Goal: Information Seeking & Learning: Understand process/instructions

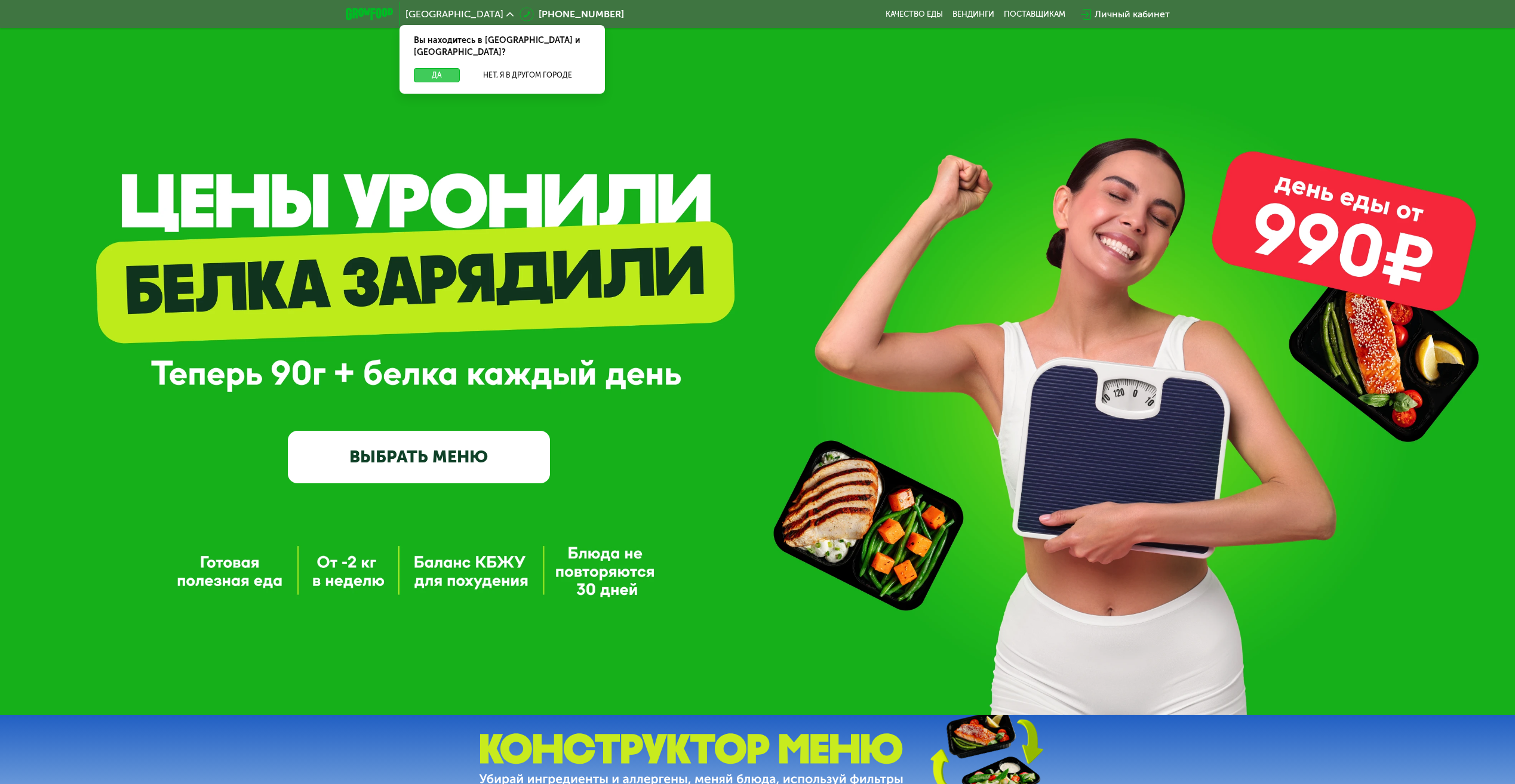
click at [443, 68] on button "Да" at bounding box center [437, 75] width 46 height 14
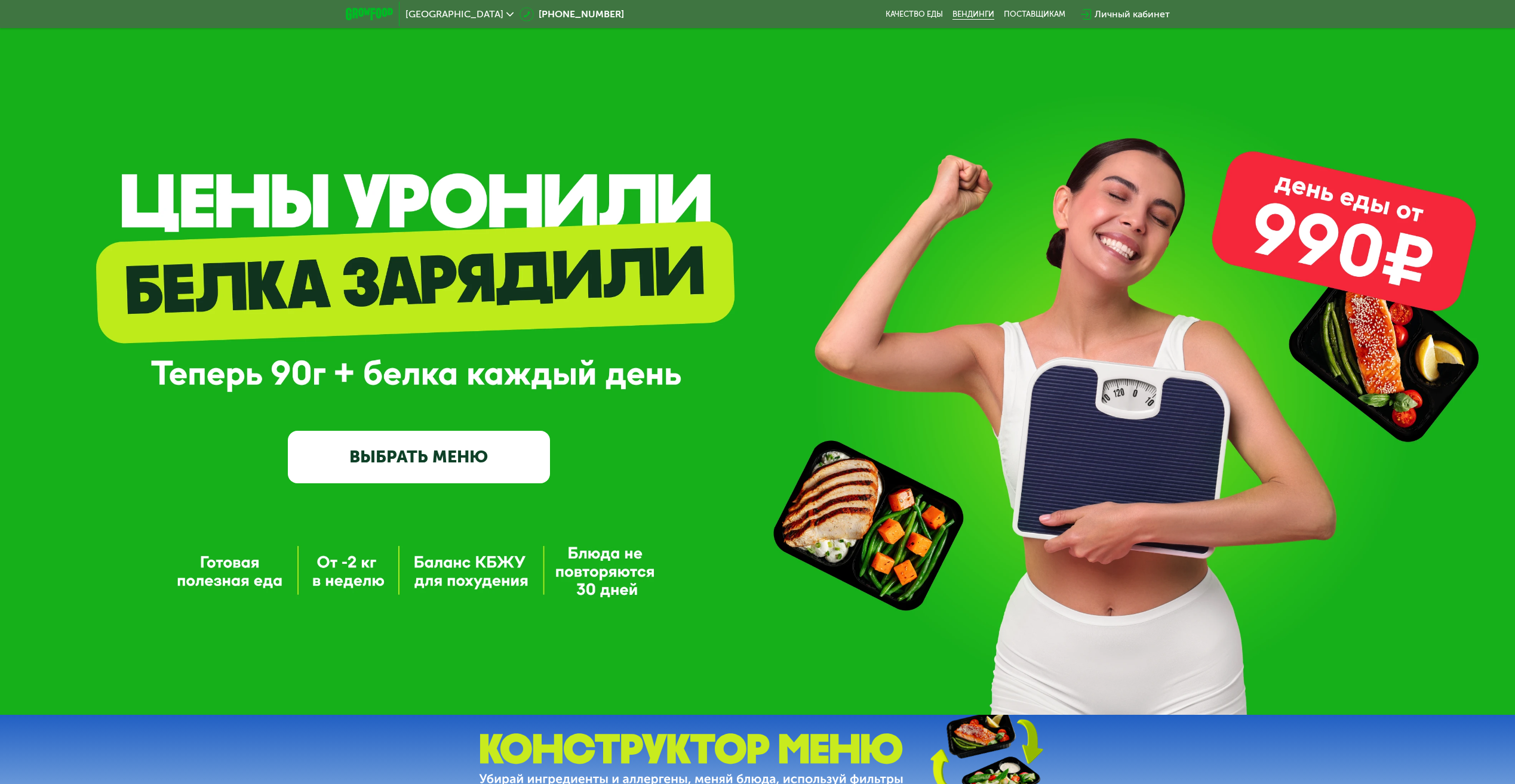
click at [974, 16] on link "Вендинги" at bounding box center [973, 14] width 42 height 9
click at [906, 13] on link "Качество еды" at bounding box center [914, 14] width 57 height 9
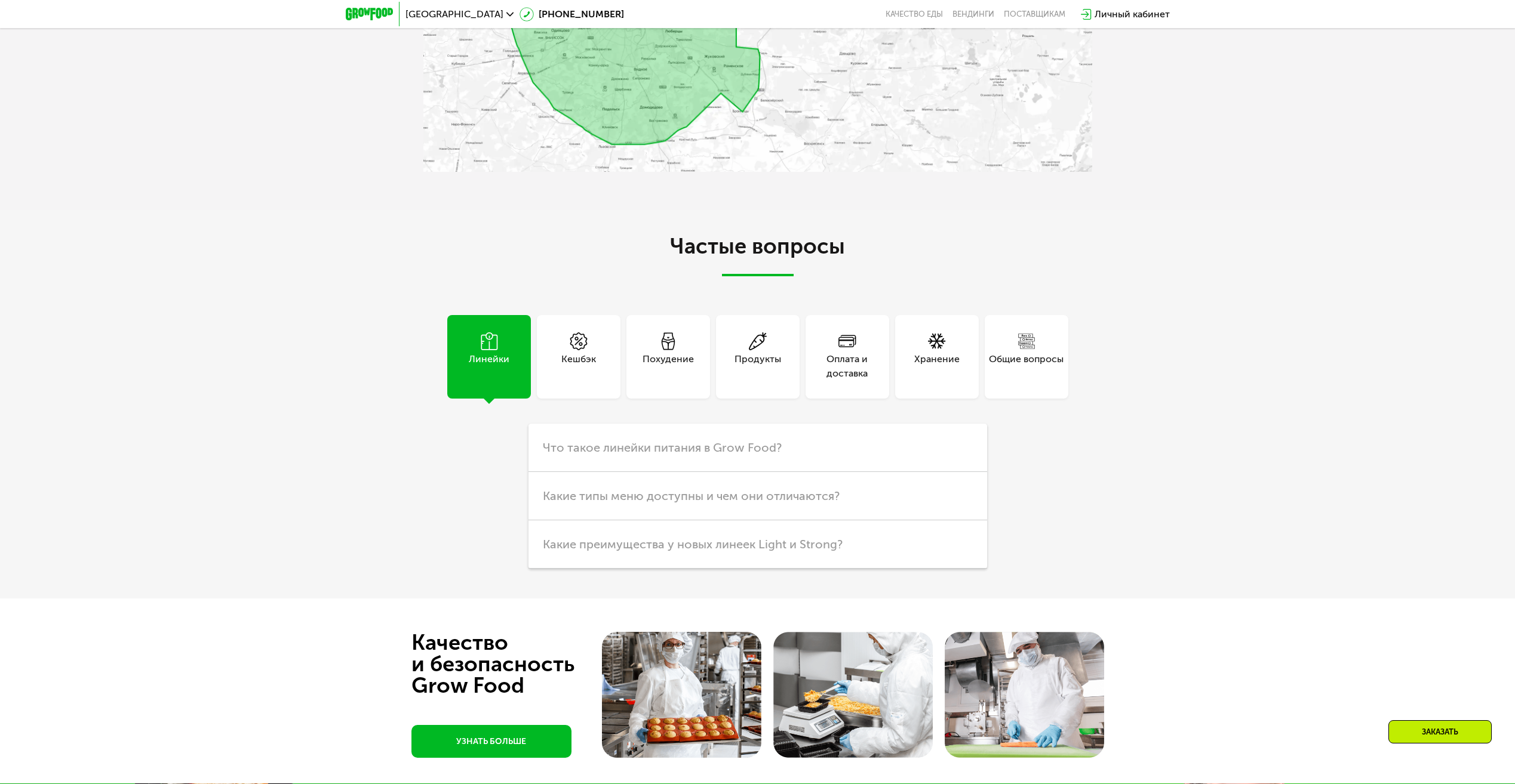
scroll to position [2745, 0]
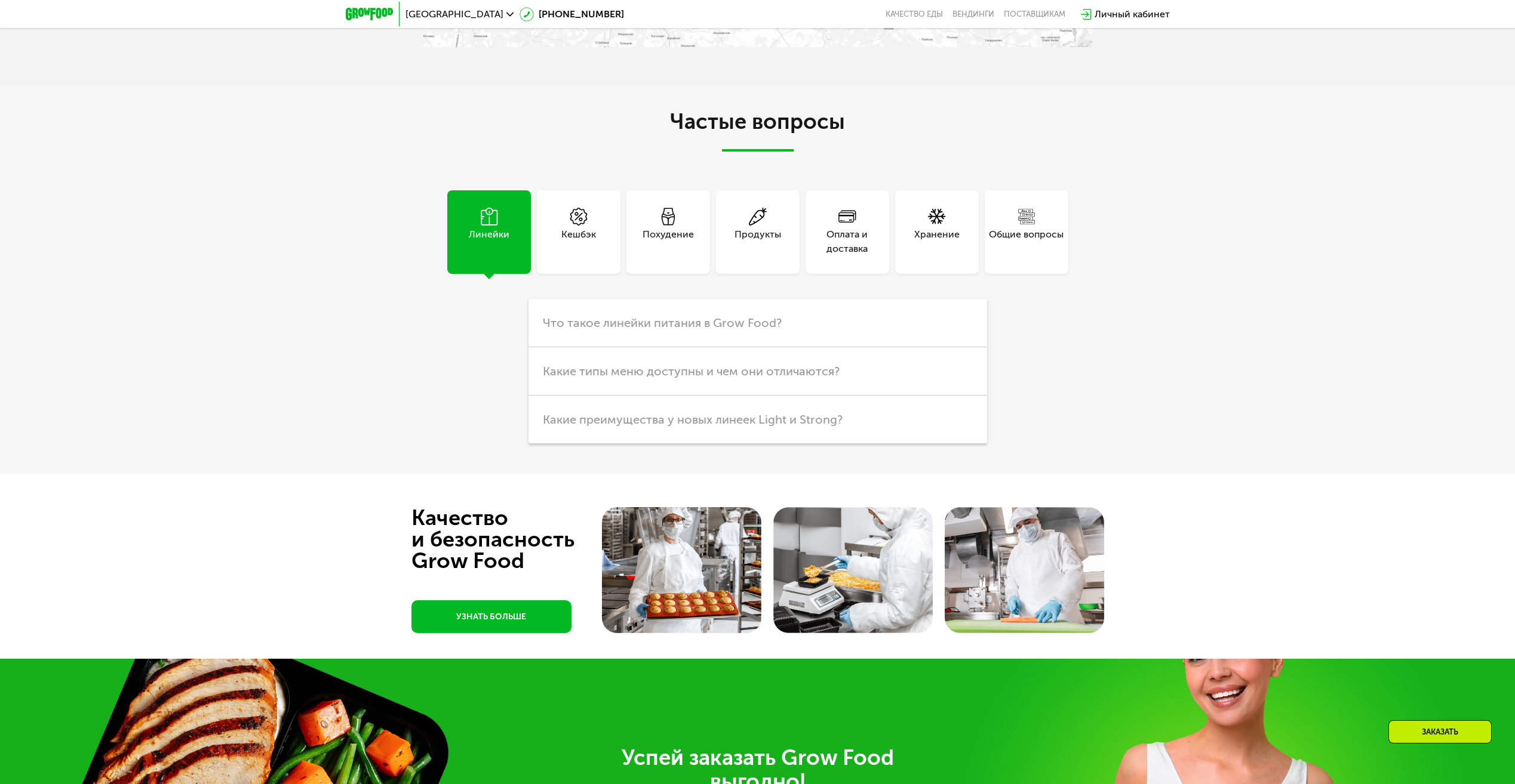
click at [838, 248] on div "Оплата и доставка" at bounding box center [848, 241] width 84 height 28
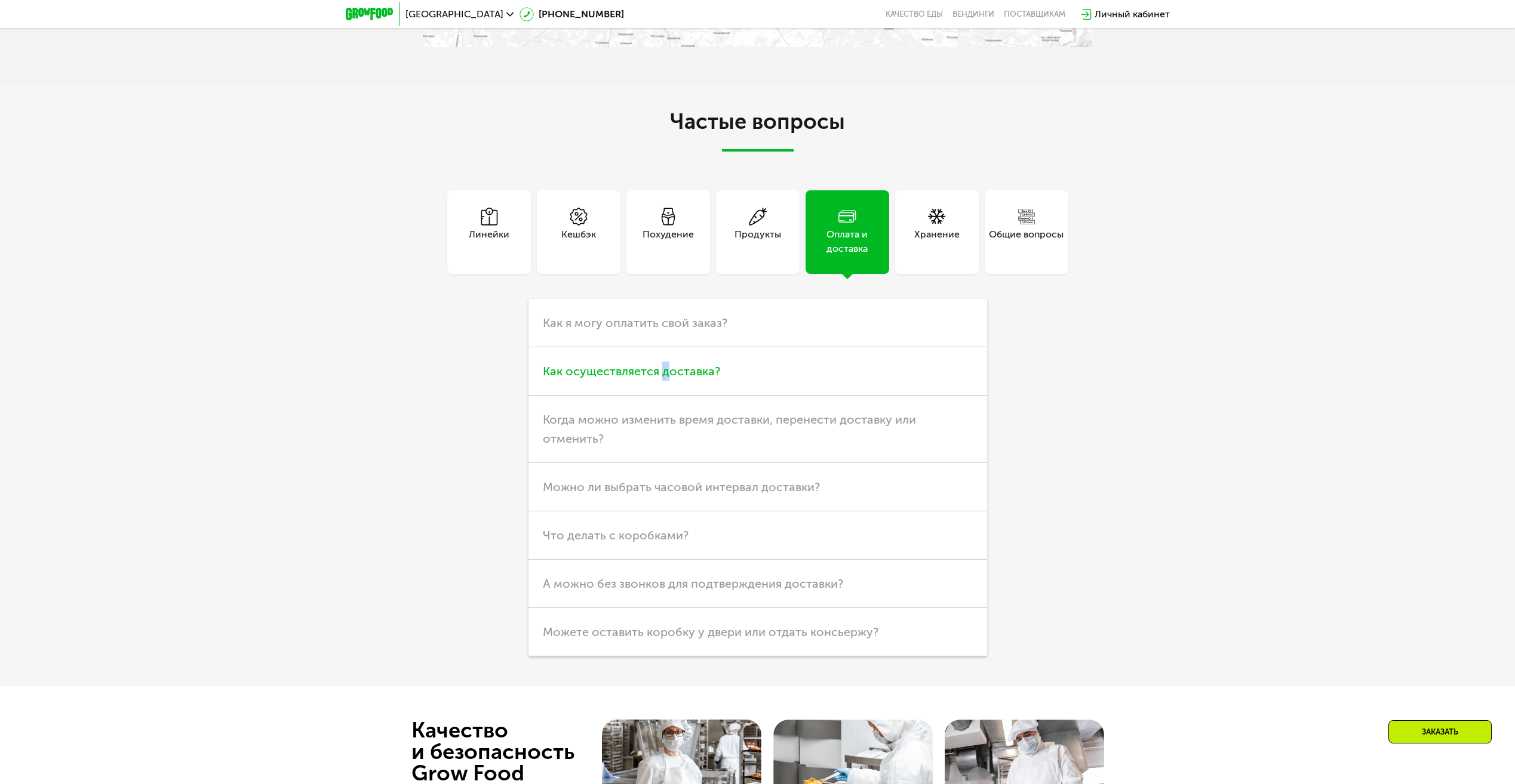
click at [663, 377] on span "Как осуществляется доставка?" at bounding box center [632, 371] width 177 height 14
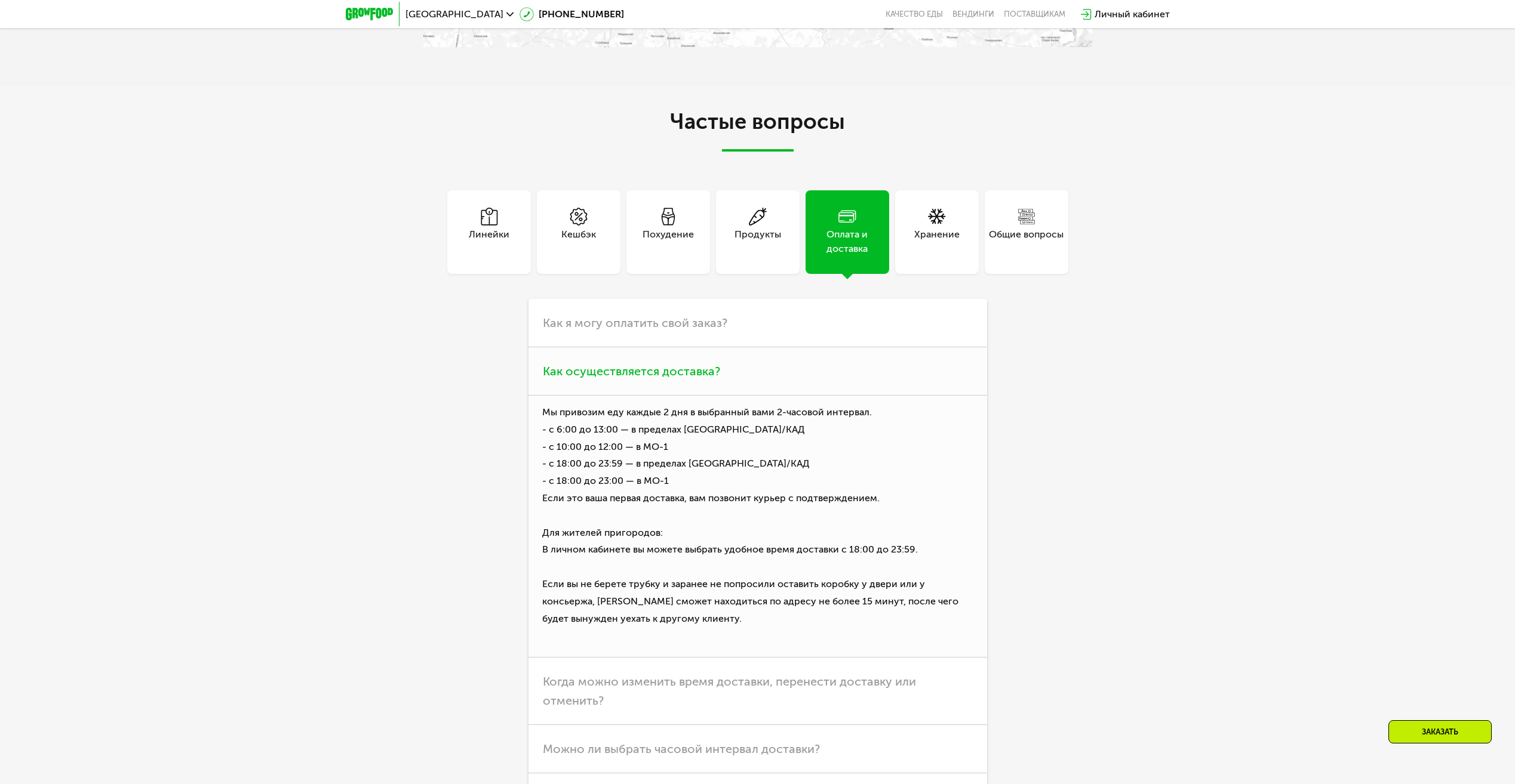
click at [586, 436] on p "Мы привозим еду каждые 2 дня в выбранный вами 2-часовой интервал. - с 6:00 до 1…" at bounding box center [758, 526] width 458 height 262
drag, startPoint x: 659, startPoint y: 433, endPoint x: 684, endPoint y: 434, distance: 25.0
click at [684, 434] on p "Мы привозим еду каждые 2 дня в выбранный вами 2-часовой интервал. - с 6:00 до 1…" at bounding box center [758, 526] width 458 height 262
drag, startPoint x: 684, startPoint y: 434, endPoint x: 599, endPoint y: 455, distance: 87.6
click at [599, 455] on p "Мы привозим еду каждые 2 дня в выбранный вами 2-часовой интервал. - с 6:00 до 1…" at bounding box center [758, 526] width 458 height 262
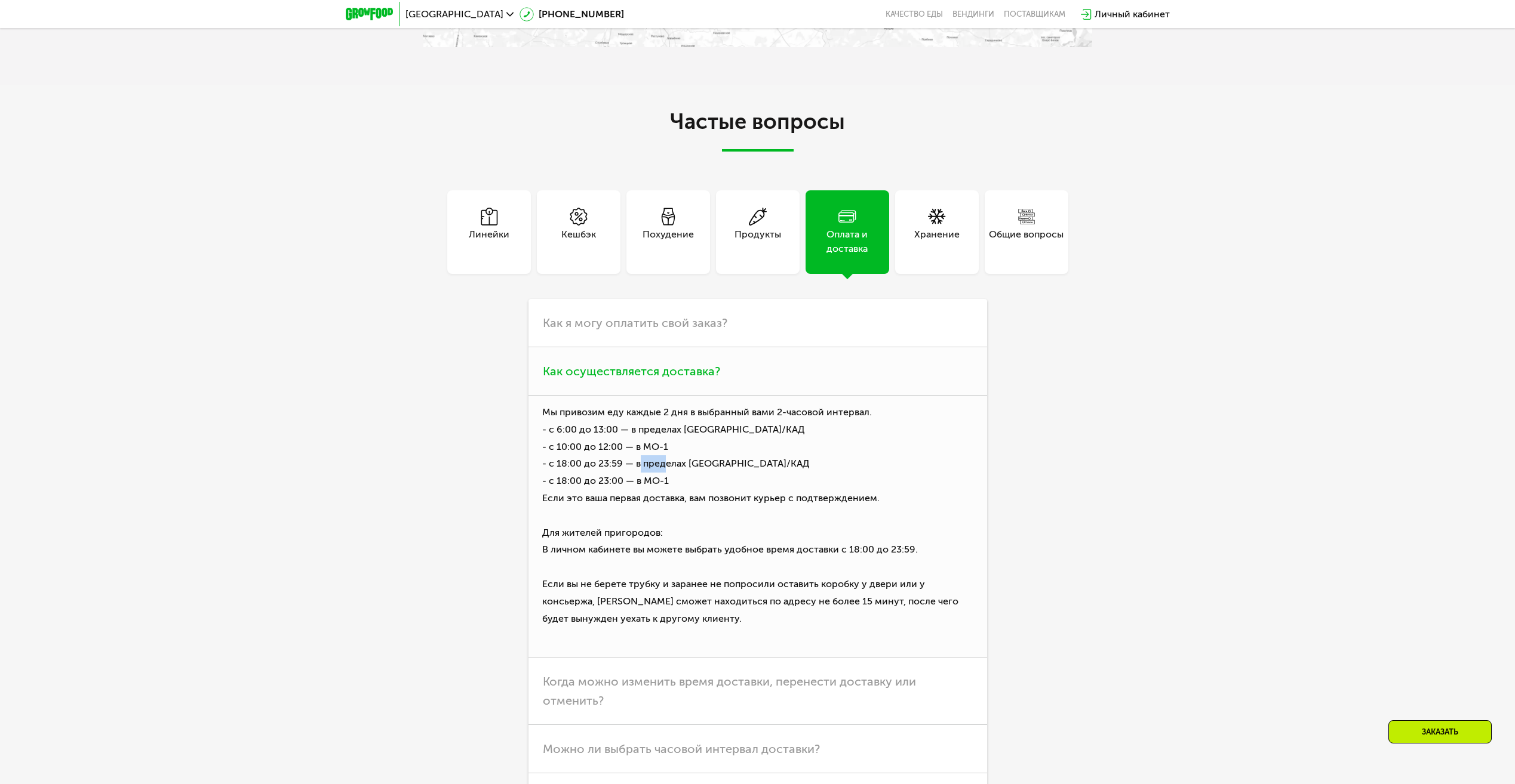
drag, startPoint x: 636, startPoint y: 469, endPoint x: 659, endPoint y: 468, distance: 23.0
click at [659, 468] on p "Мы привозим еду каждые 2 дня в выбранный вами 2-часовой интервал. - с 6:00 до 1…" at bounding box center [758, 526] width 458 height 262
drag, startPoint x: 659, startPoint y: 468, endPoint x: 660, endPoint y: 483, distance: 15.0
click at [660, 483] on p "Мы привозим еду каждые 2 дня в выбранный вами 2-часовой интервал. - с 6:00 до 1…" at bounding box center [758, 526] width 458 height 262
drag, startPoint x: 636, startPoint y: 468, endPoint x: 719, endPoint y: 468, distance: 83.0
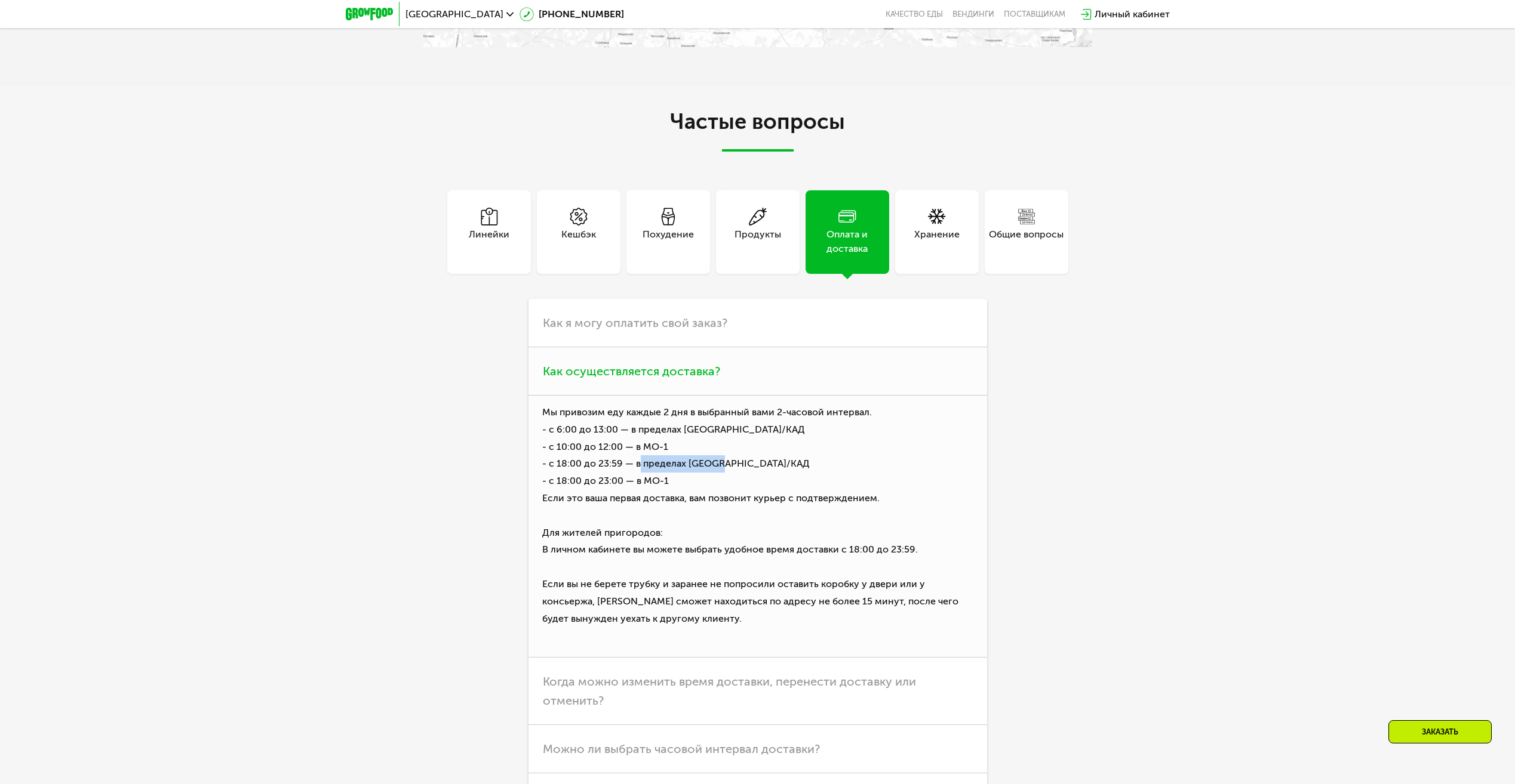
click at [719, 468] on p "Мы привозим еду каждые 2 дня в выбранный вами 2-часовой интервал. - с 6:00 до 1…" at bounding box center [758, 526] width 458 height 262
drag, startPoint x: 719, startPoint y: 468, endPoint x: 646, endPoint y: 480, distance: 74.0
click at [646, 480] on p "Мы привозим еду каждые 2 дня в выбранный вами 2-часовой интервал. - с 6:00 до 1…" at bounding box center [758, 526] width 458 height 262
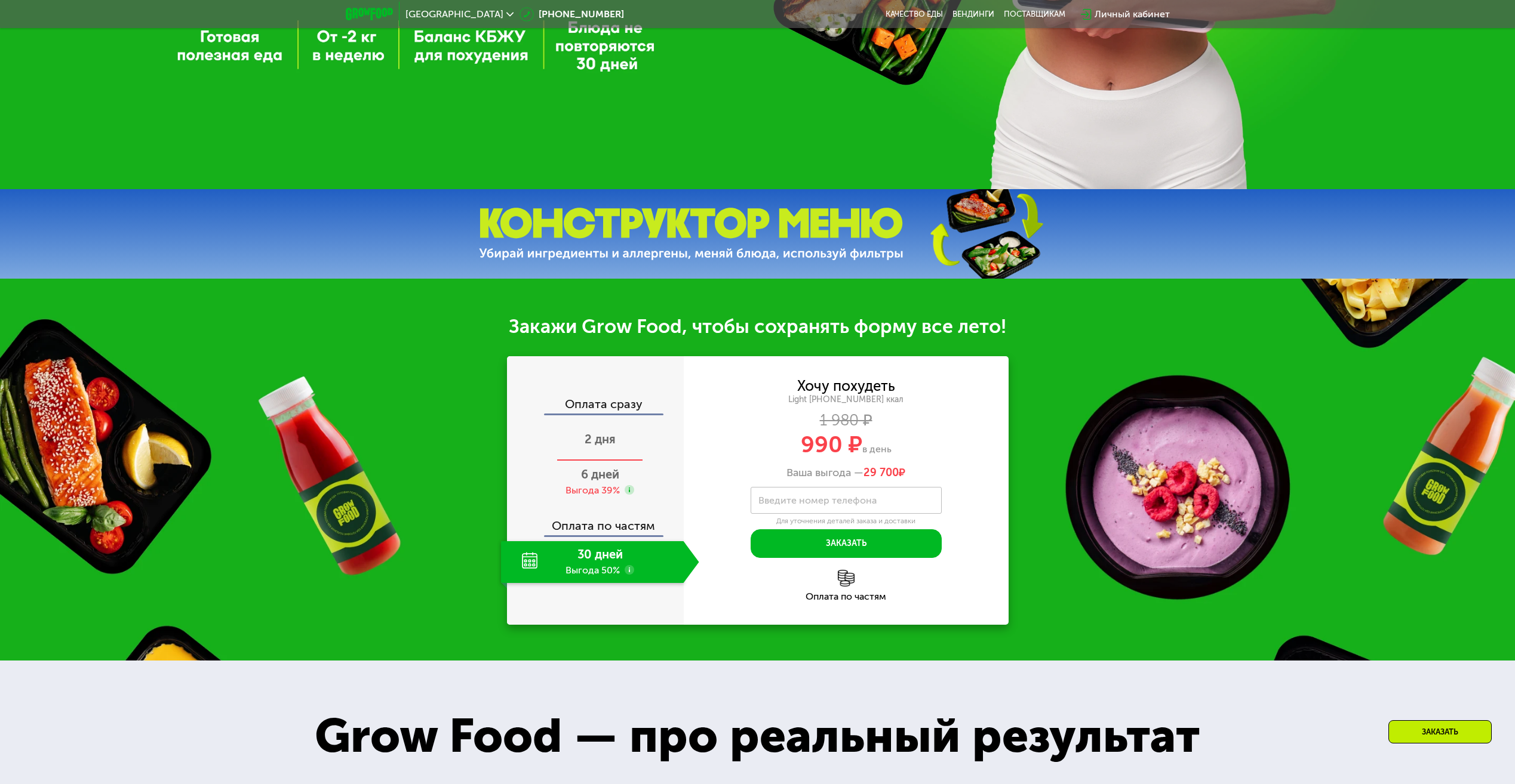
scroll to position [537, 0]
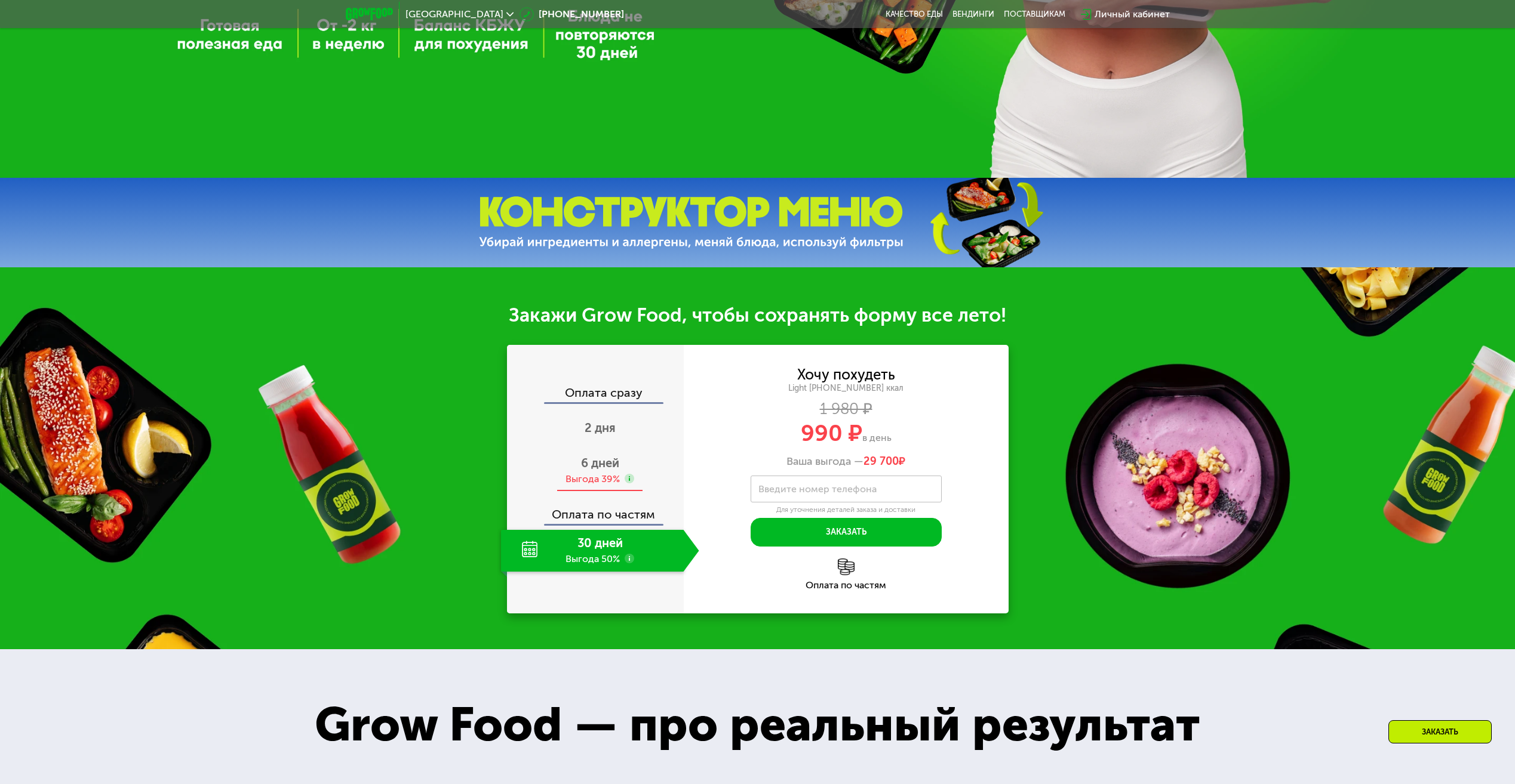
click at [604, 470] on span "6 дней" at bounding box center [600, 463] width 38 height 14
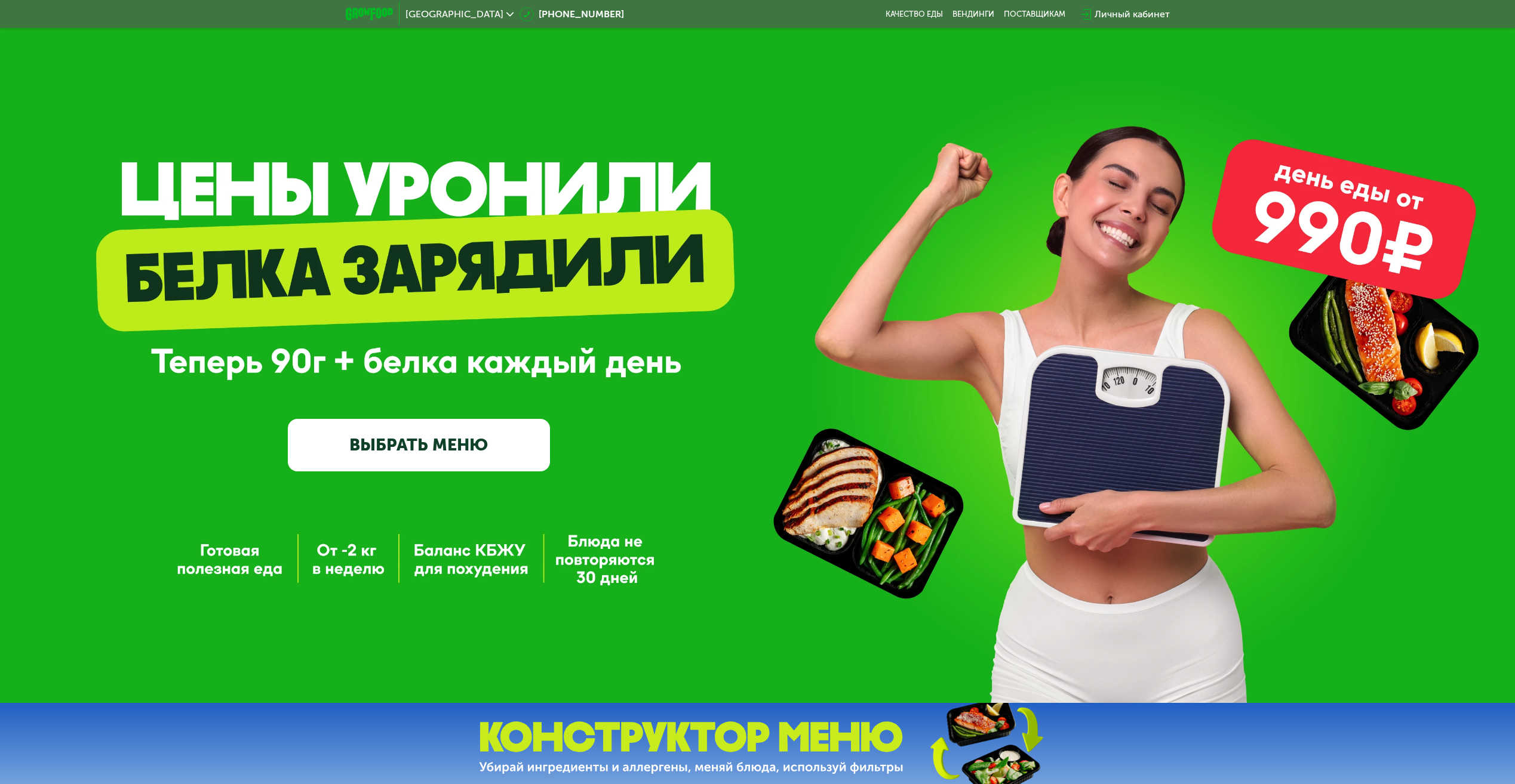
scroll to position [0, 0]
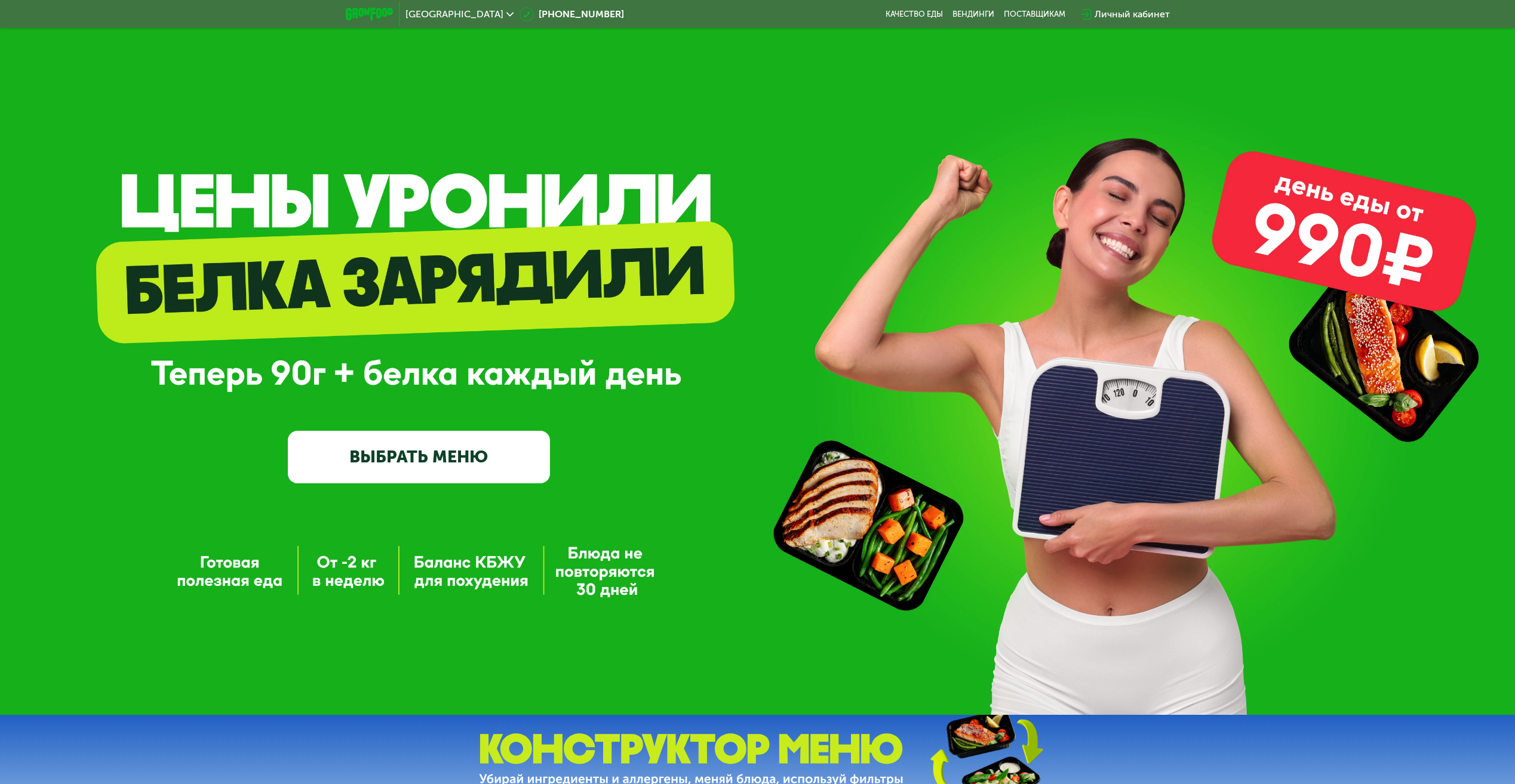
click at [485, 463] on link "ВЫБРАТЬ МЕНЮ" at bounding box center [419, 457] width 262 height 52
click at [458, 465] on link "ВЫБРАТЬ МЕНЮ" at bounding box center [419, 457] width 262 height 52
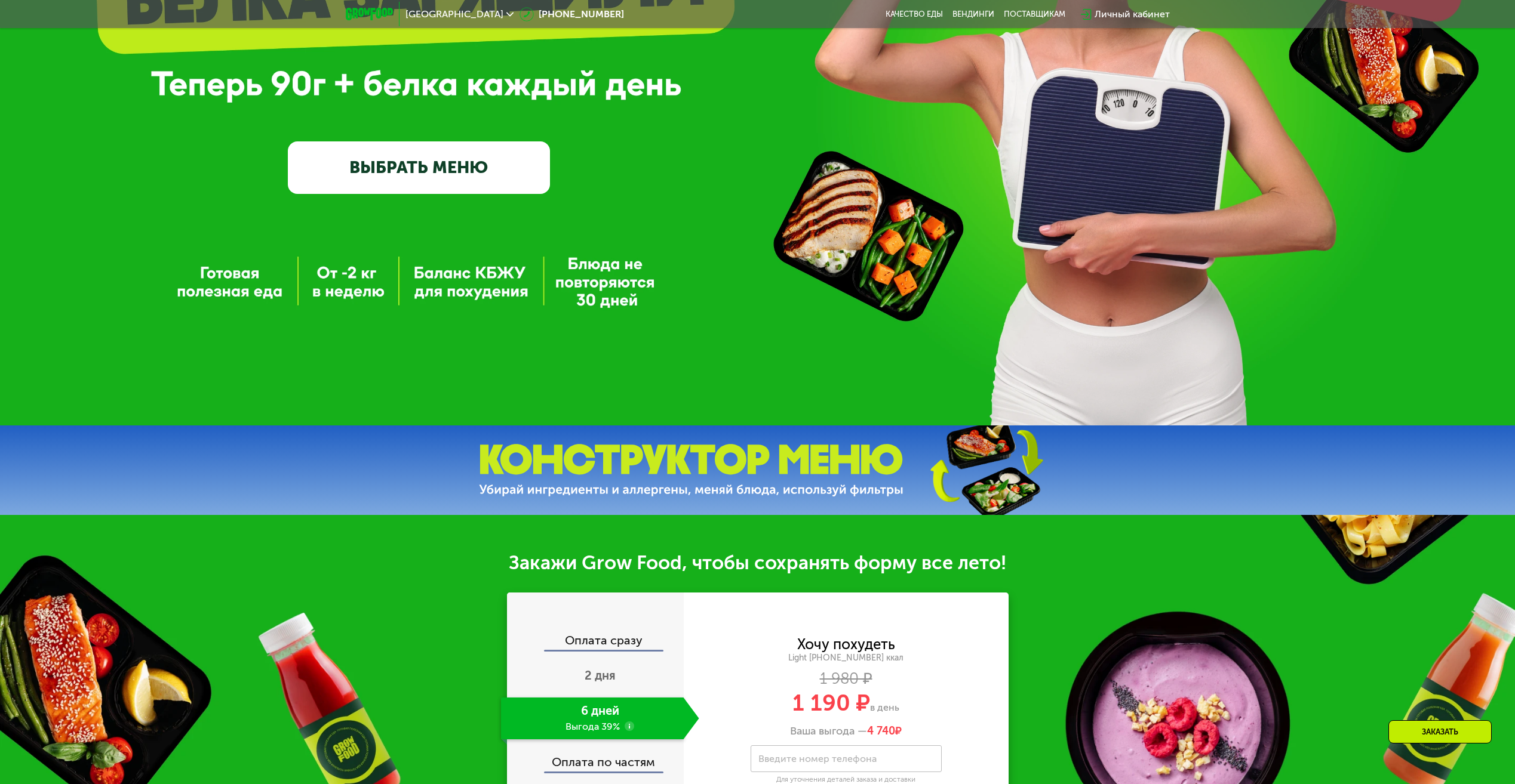
scroll to position [298, 0]
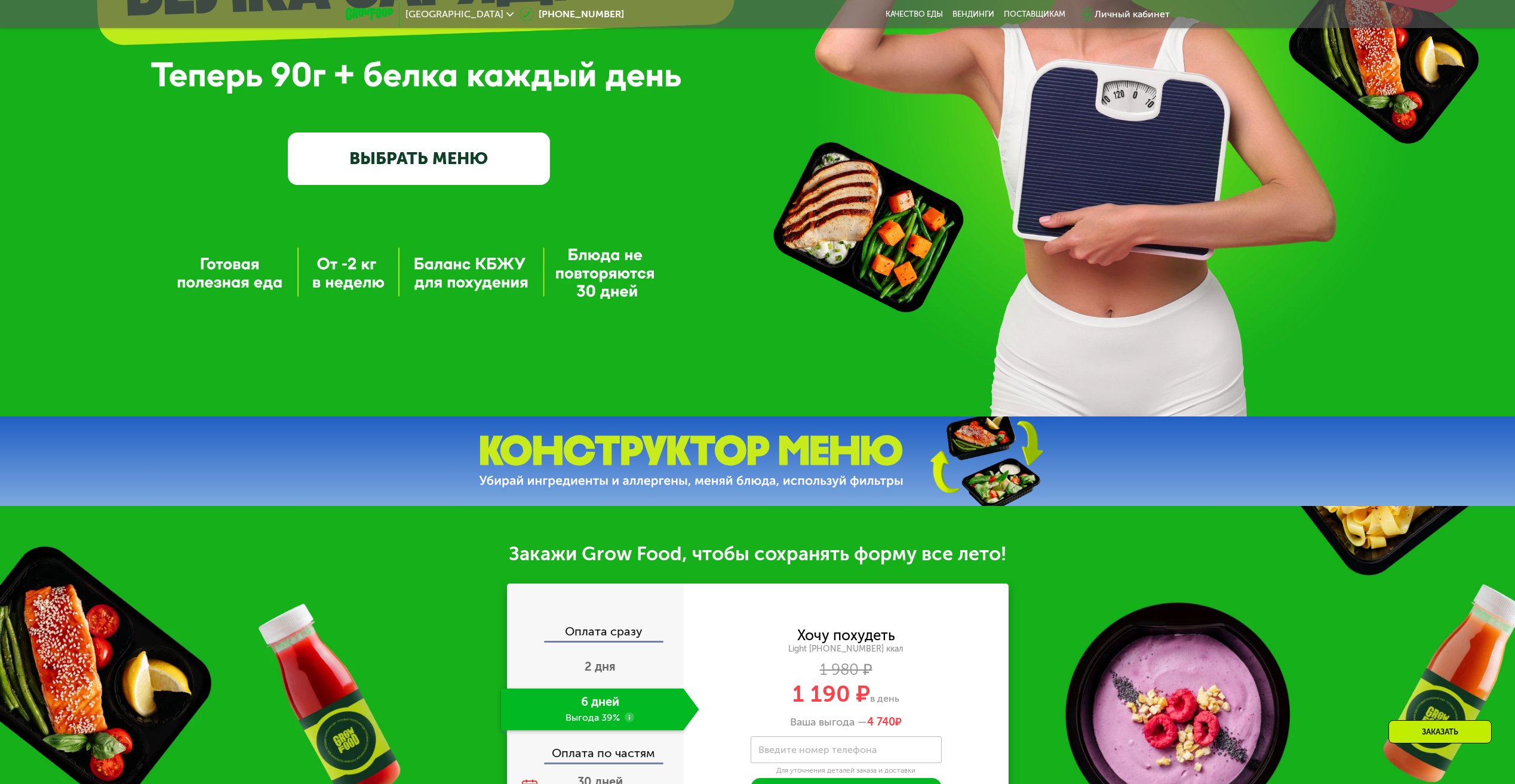
click at [313, 174] on link "ВЫБРАТЬ МЕНЮ" at bounding box center [419, 158] width 262 height 52
click at [689, 454] on img at bounding box center [691, 461] width 424 height 53
drag, startPoint x: 1004, startPoint y: 492, endPoint x: 780, endPoint y: 483, distance: 224.2
click at [1003, 492] on img at bounding box center [985, 461] width 177 height 94
click at [592, 488] on img at bounding box center [691, 461] width 424 height 53
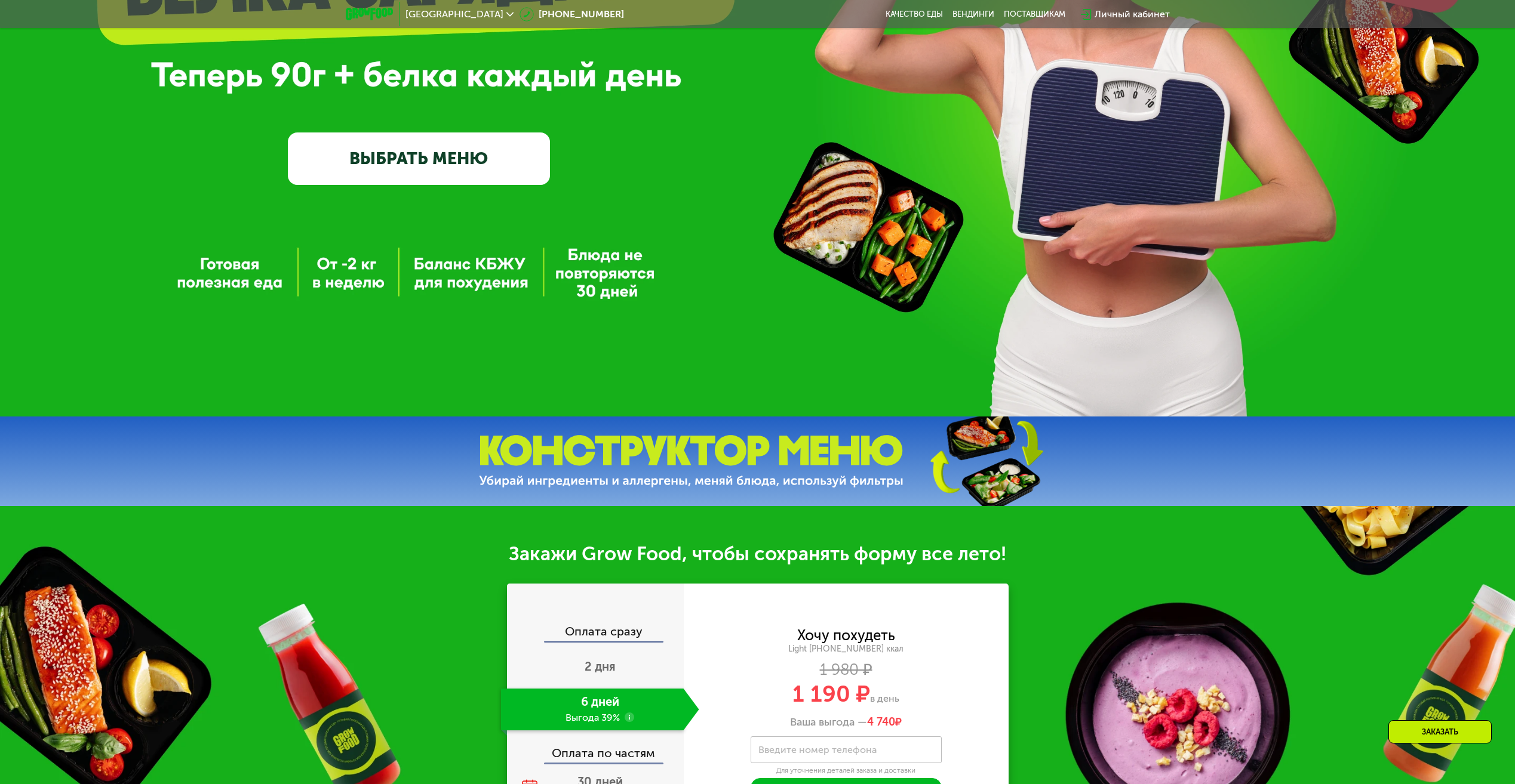
drag, startPoint x: 602, startPoint y: 536, endPoint x: 621, endPoint y: 538, distance: 19.1
click at [606, 538] on div "Закажи Grow Food, чтобы сохранять форму все лето! Оплата сразу 2 дня 6 дней Выг…" at bounding box center [758, 697] width 1515 height 382
drag, startPoint x: 638, startPoint y: 539, endPoint x: 633, endPoint y: 502, distance: 37.3
click at [638, 538] on div "Закажи Grow Food, чтобы сохранять форму все лето! Оплата сразу 2 дня 6 дней Выг…" at bounding box center [758, 697] width 1515 height 382
drag, startPoint x: 547, startPoint y: 248, endPoint x: 512, endPoint y: 213, distance: 49.5
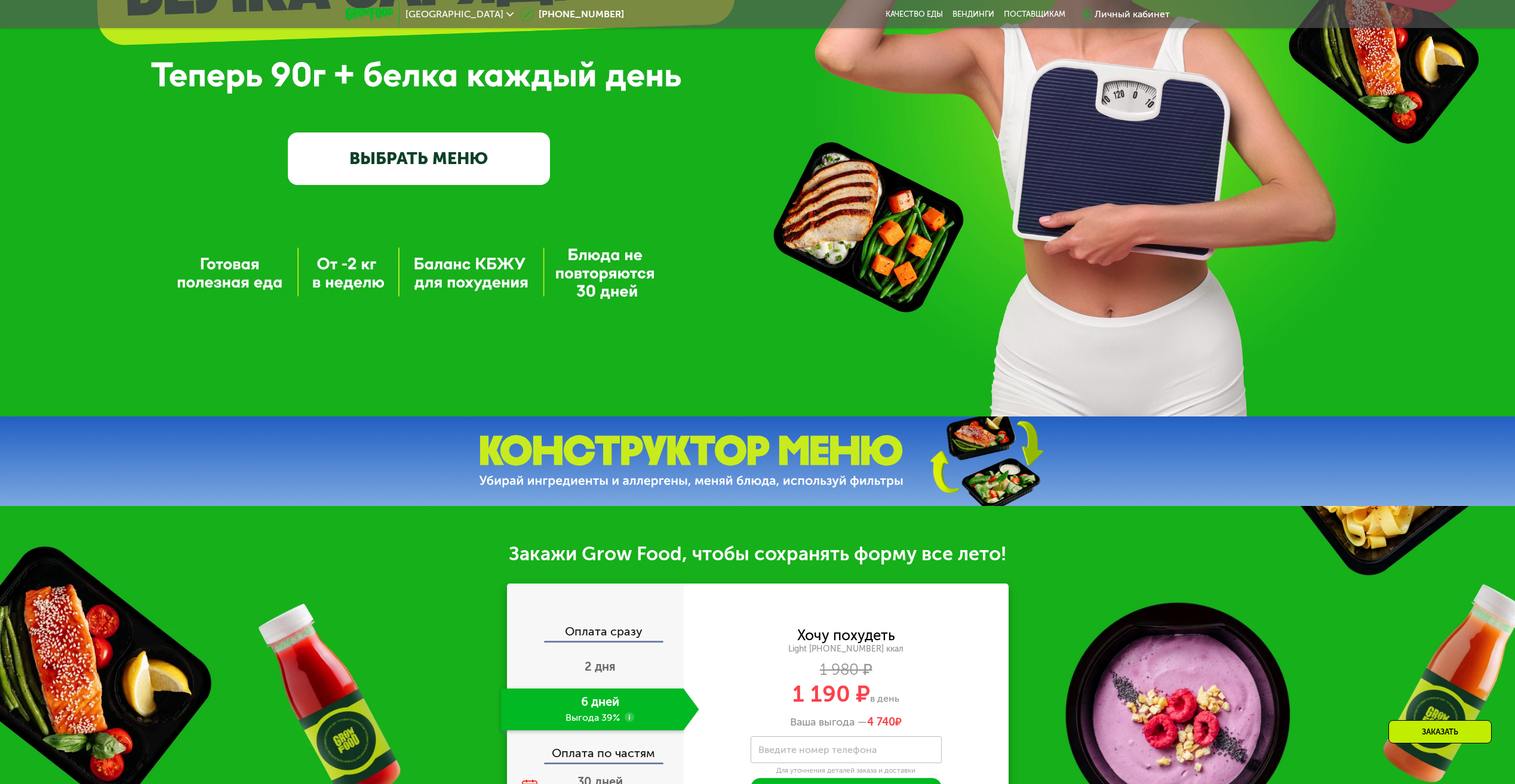
click at [546, 245] on div "GrowFood — доставка правильного питания ВЫБРАТЬ МЕНЮ" at bounding box center [758, 59] width 1515 height 715
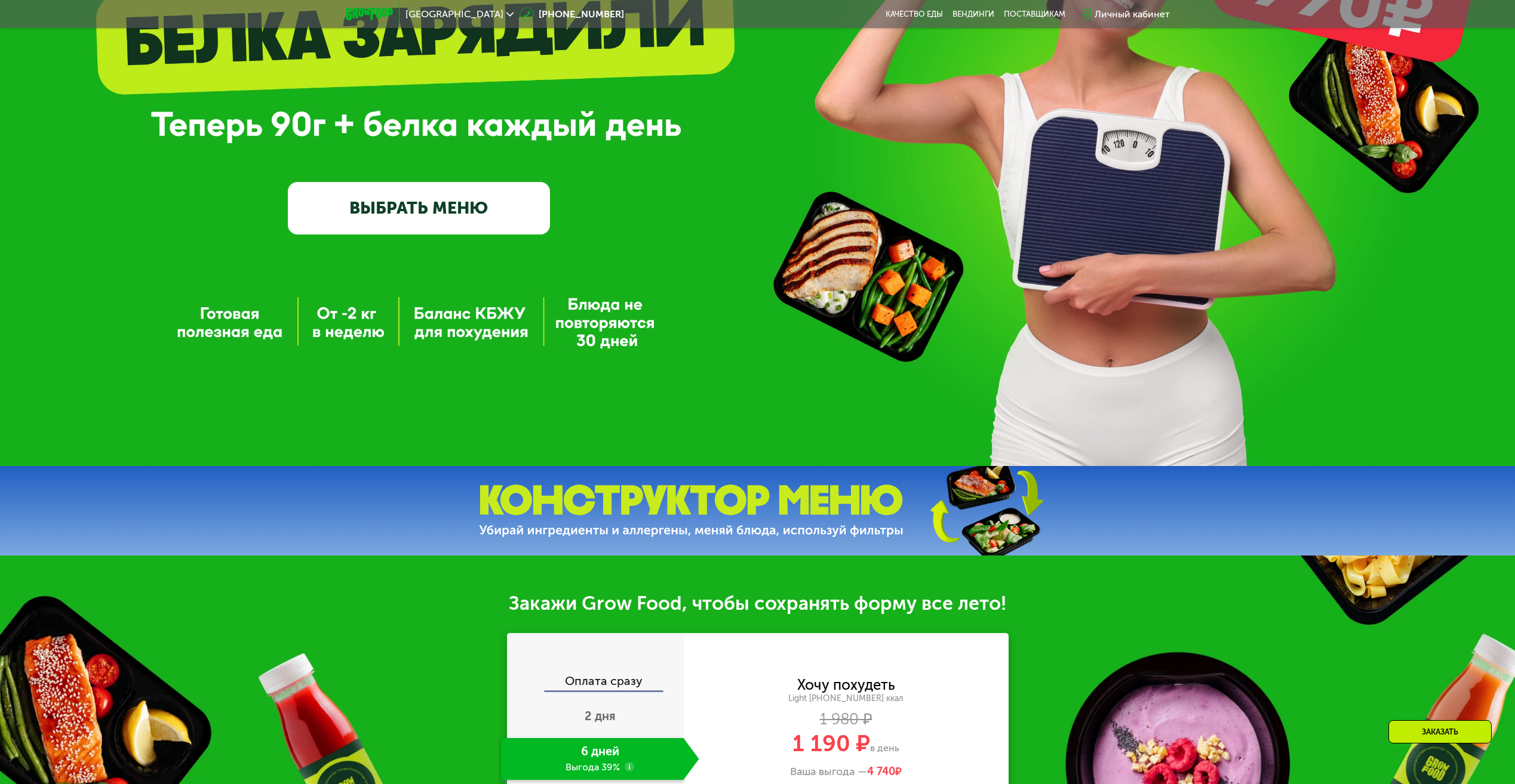
scroll to position [239, 0]
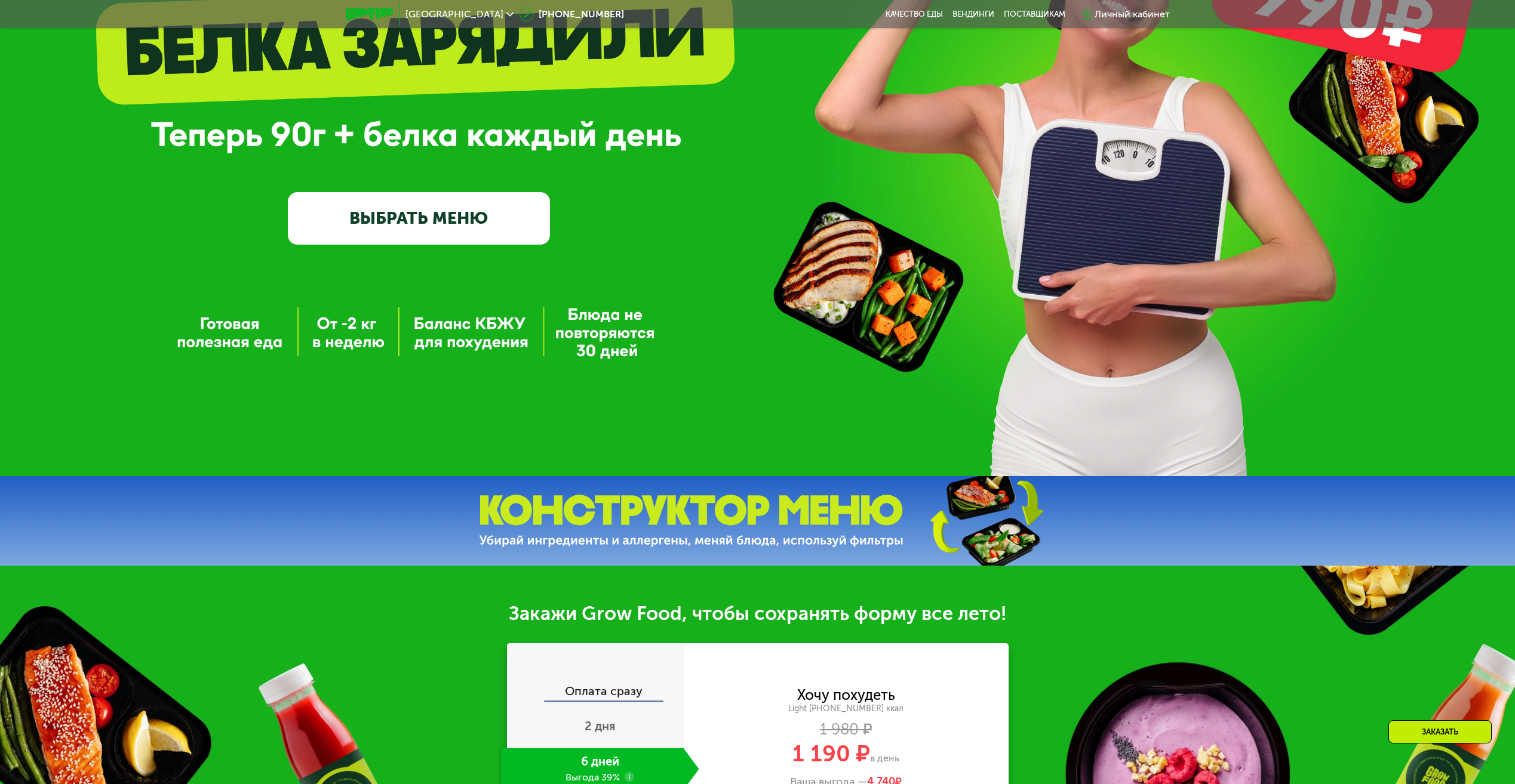
click at [428, 233] on link "ВЫБРАТЬ МЕНЮ" at bounding box center [419, 218] width 262 height 52
click at [429, 233] on link "ВЫБРАТЬ МЕНЮ" at bounding box center [419, 218] width 262 height 52
click at [430, 232] on link "ВЫБРАТЬ МЕНЮ" at bounding box center [419, 218] width 262 height 52
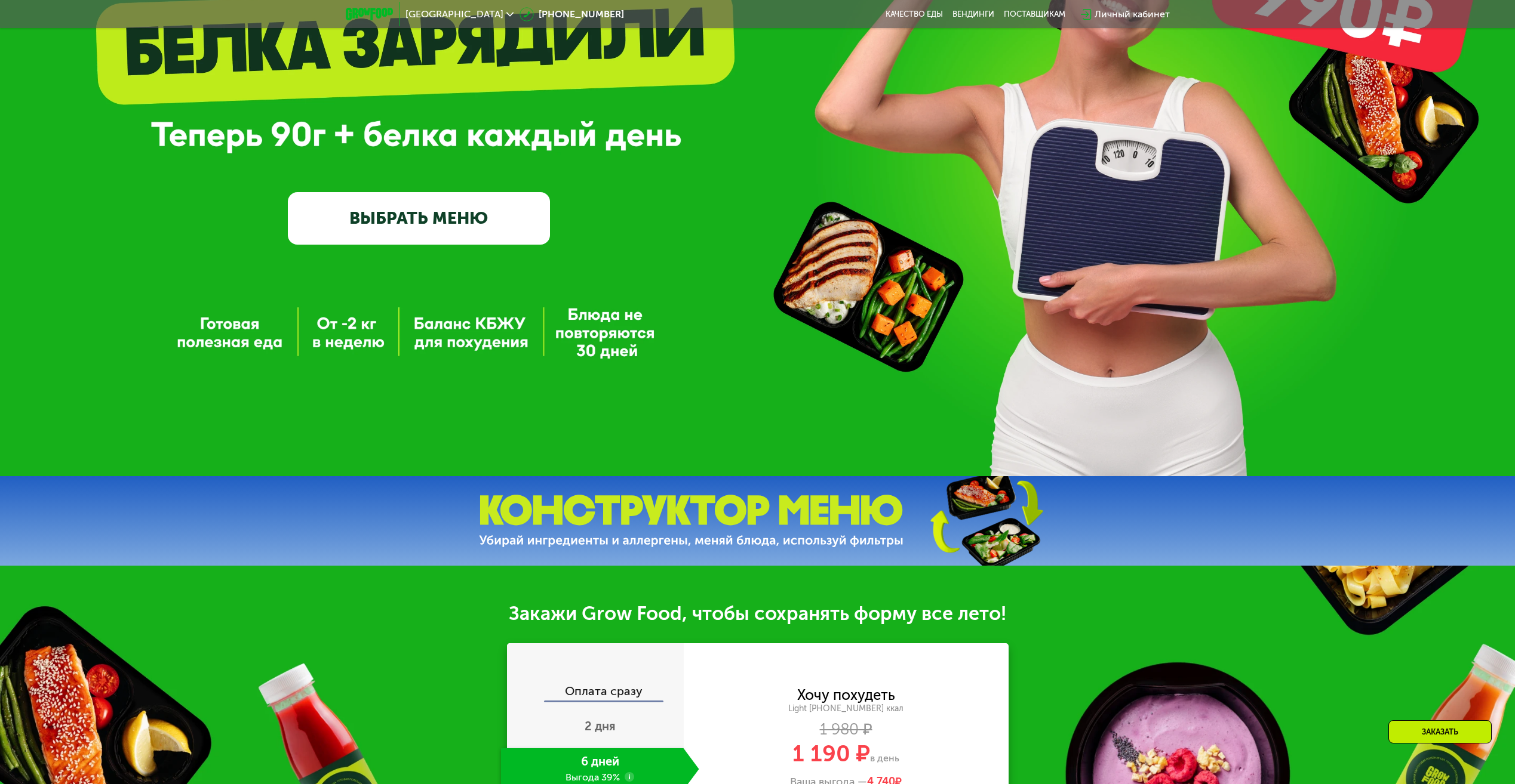
click at [431, 232] on link "ВЫБРАТЬ МЕНЮ" at bounding box center [419, 218] width 262 height 52
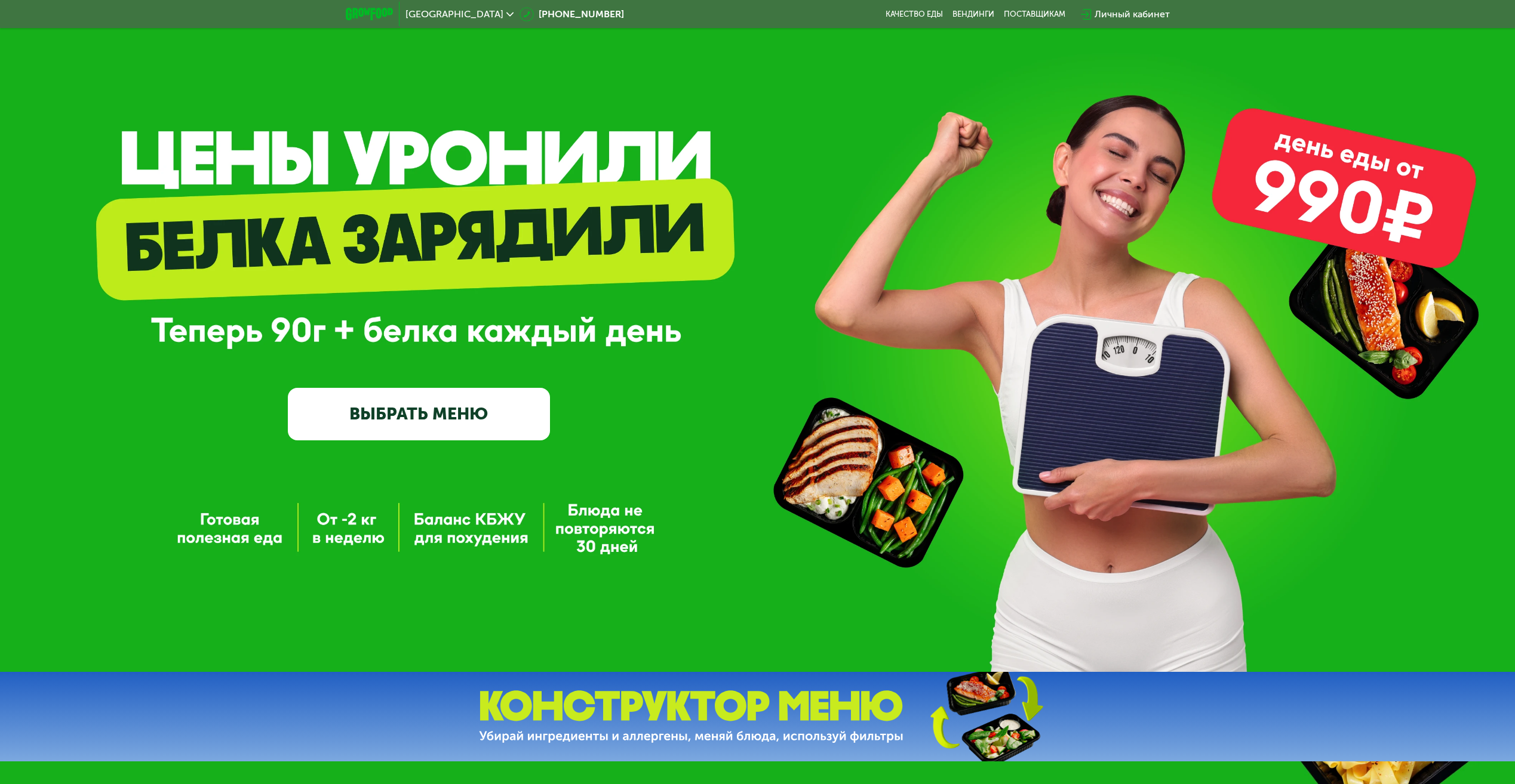
scroll to position [0, 0]
